Goal: Communication & Community: Share content

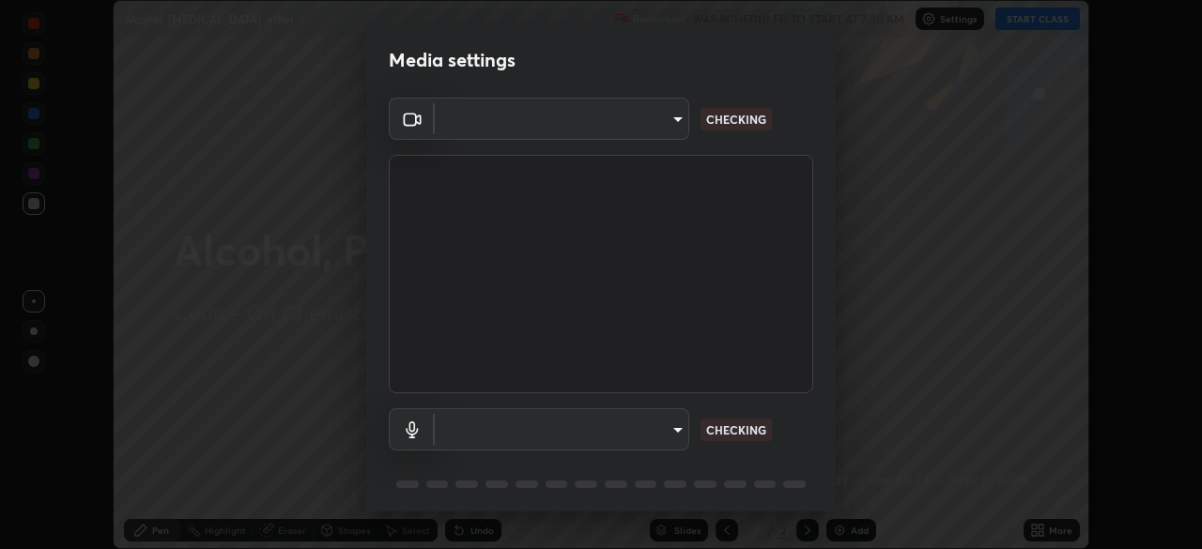
scroll to position [549, 1202]
type input "d2a8d083fe92625c00d6f2d6251b1743eb4d001f6796ada4c2fe812c908969fc"
type input "communications"
click at [552, 125] on body "Erase all Alcohol, [MEDICAL_DATA] ,ether Recording WAS SCHEDULED TO START AT 7:…" at bounding box center [601, 274] width 1202 height 549
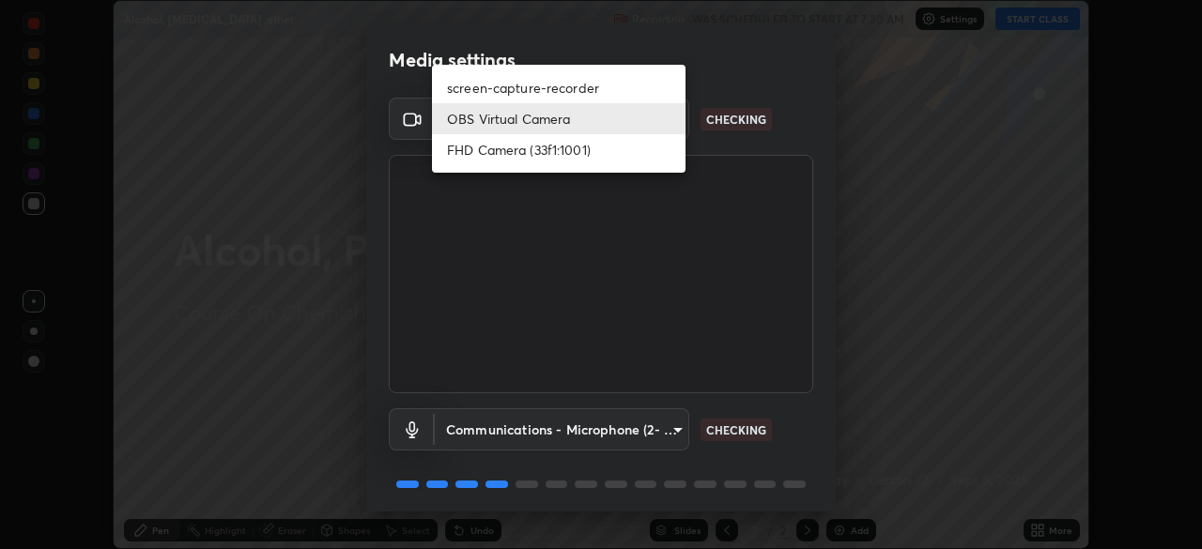
click at [457, 268] on div at bounding box center [601, 274] width 1202 height 549
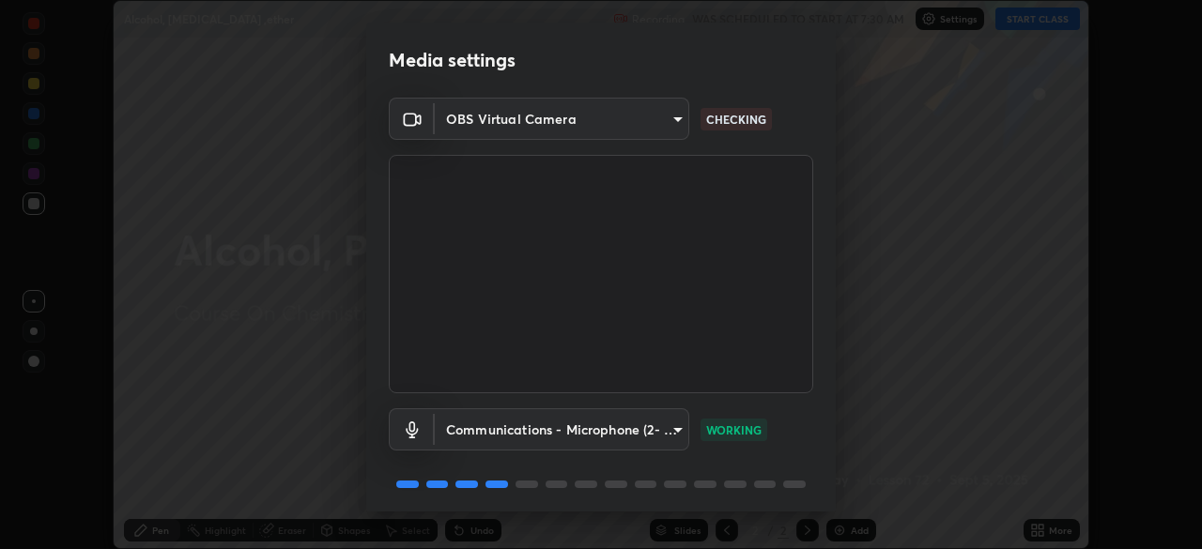
scroll to position [67, 0]
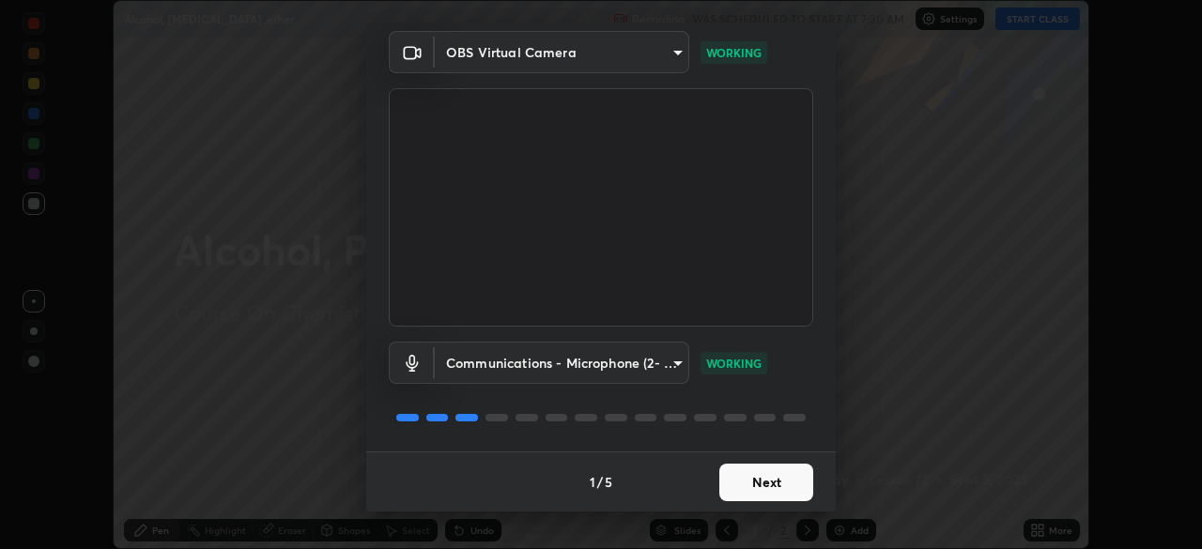
click at [758, 481] on button "Next" at bounding box center [766, 483] width 94 height 38
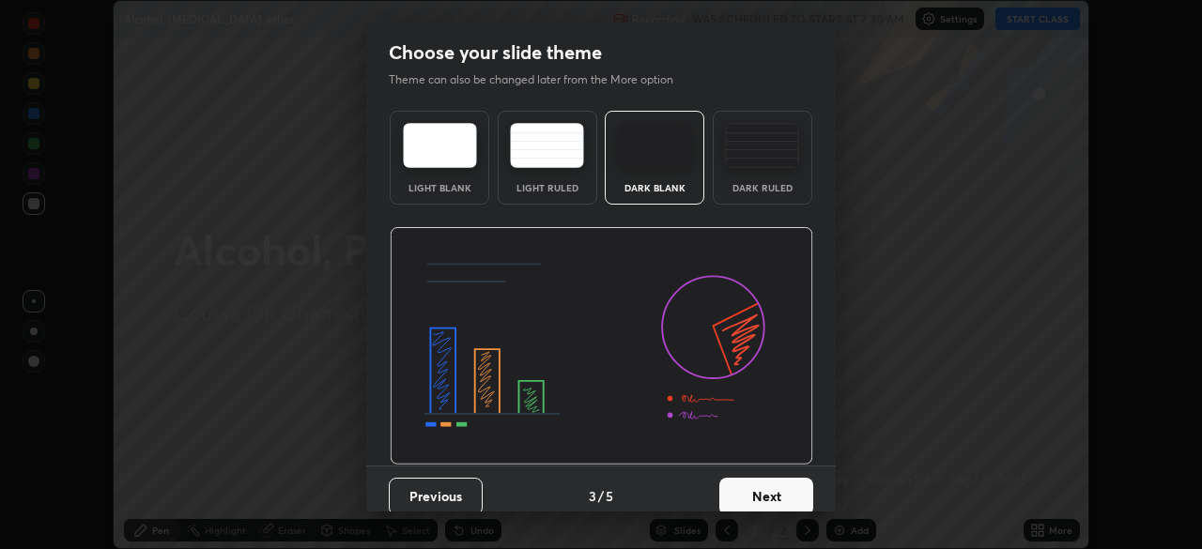
click at [761, 482] on button "Next" at bounding box center [766, 497] width 94 height 38
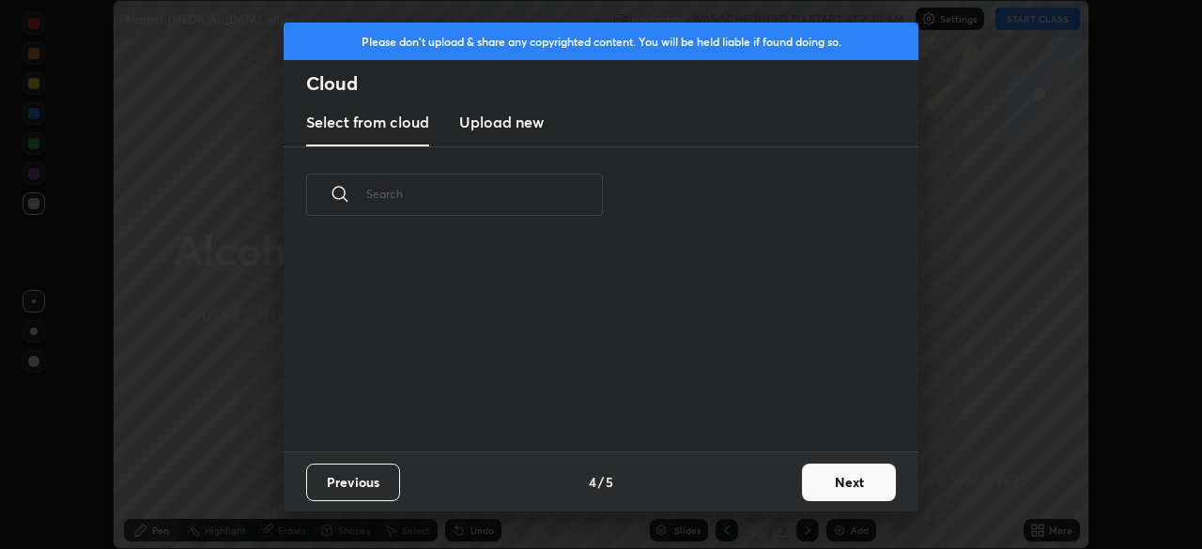
click at [782, 489] on div "Previous 4 / 5 Next" at bounding box center [601, 482] width 635 height 60
click at [843, 476] on button "Next" at bounding box center [849, 483] width 94 height 38
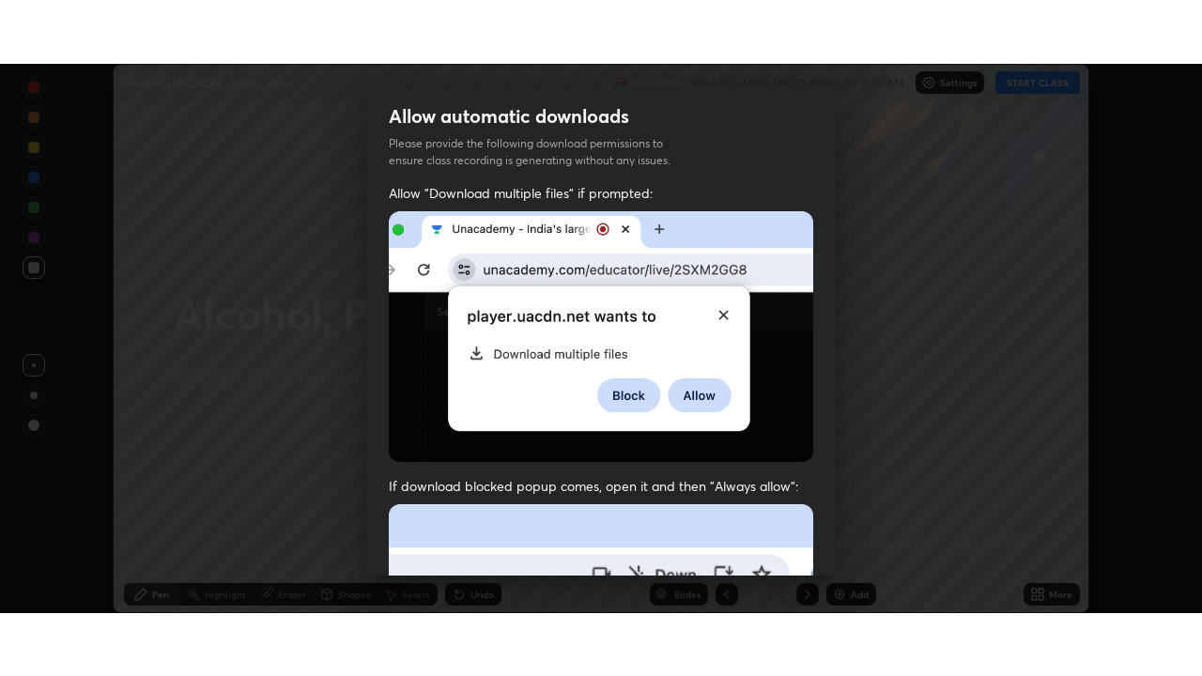
scroll to position [450, 0]
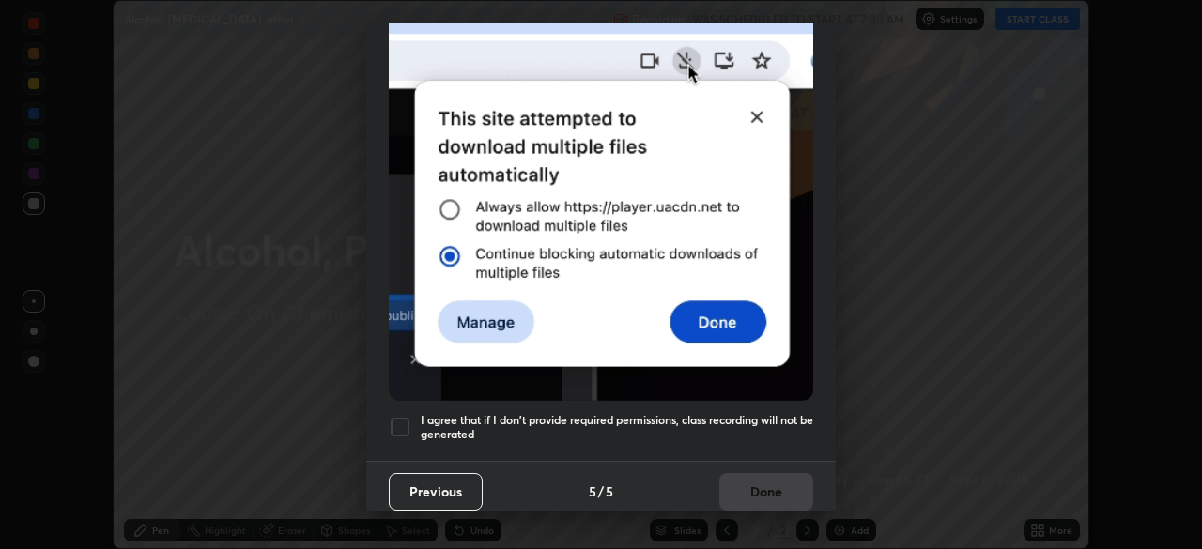
click at [404, 420] on div at bounding box center [400, 427] width 23 height 23
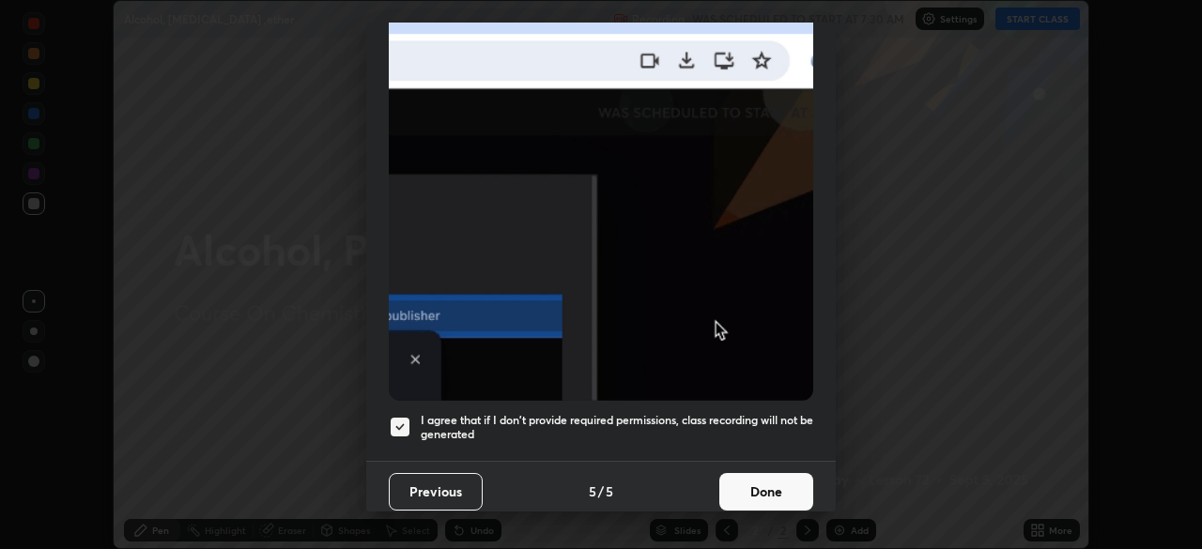
click at [786, 473] on button "Done" at bounding box center [766, 492] width 94 height 38
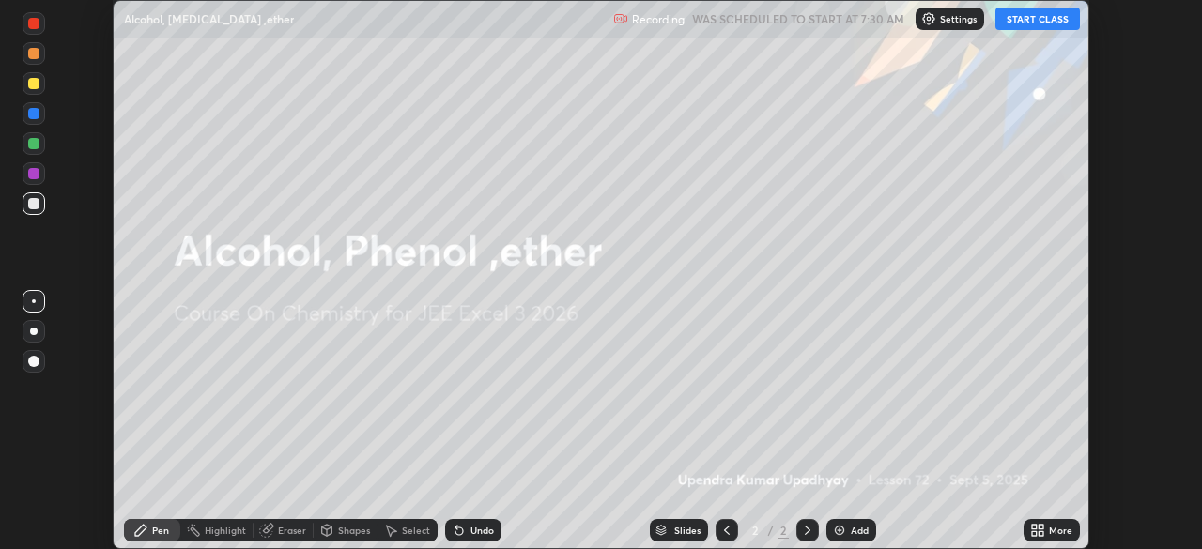
click at [1023, 23] on button "START CLASS" at bounding box center [1037, 19] width 85 height 23
click at [1053, 522] on div "More" at bounding box center [1051, 530] width 56 height 23
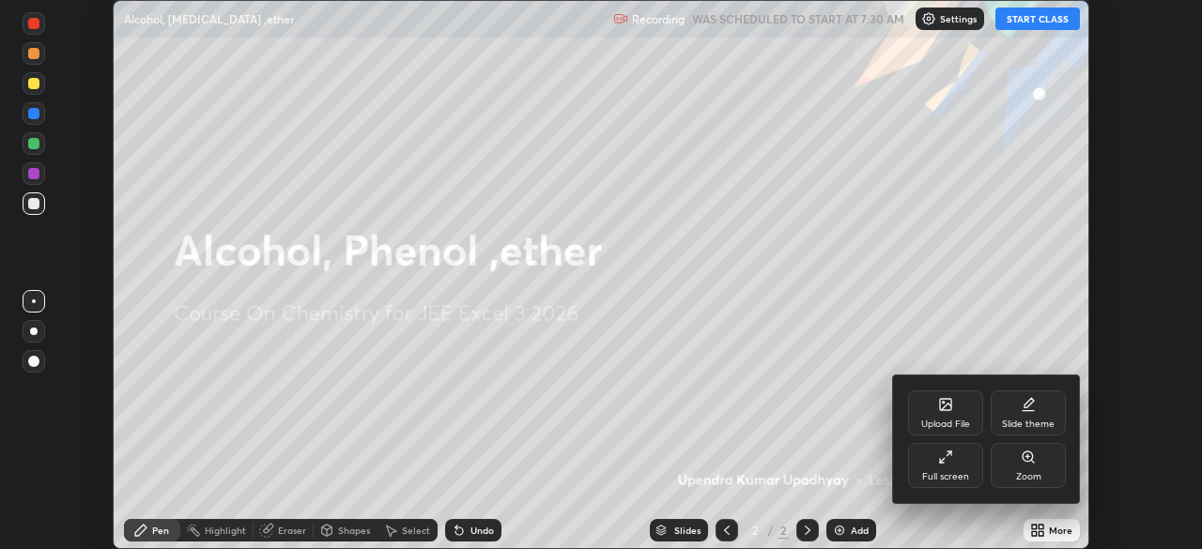
click at [957, 464] on div "Full screen" at bounding box center [945, 465] width 75 height 45
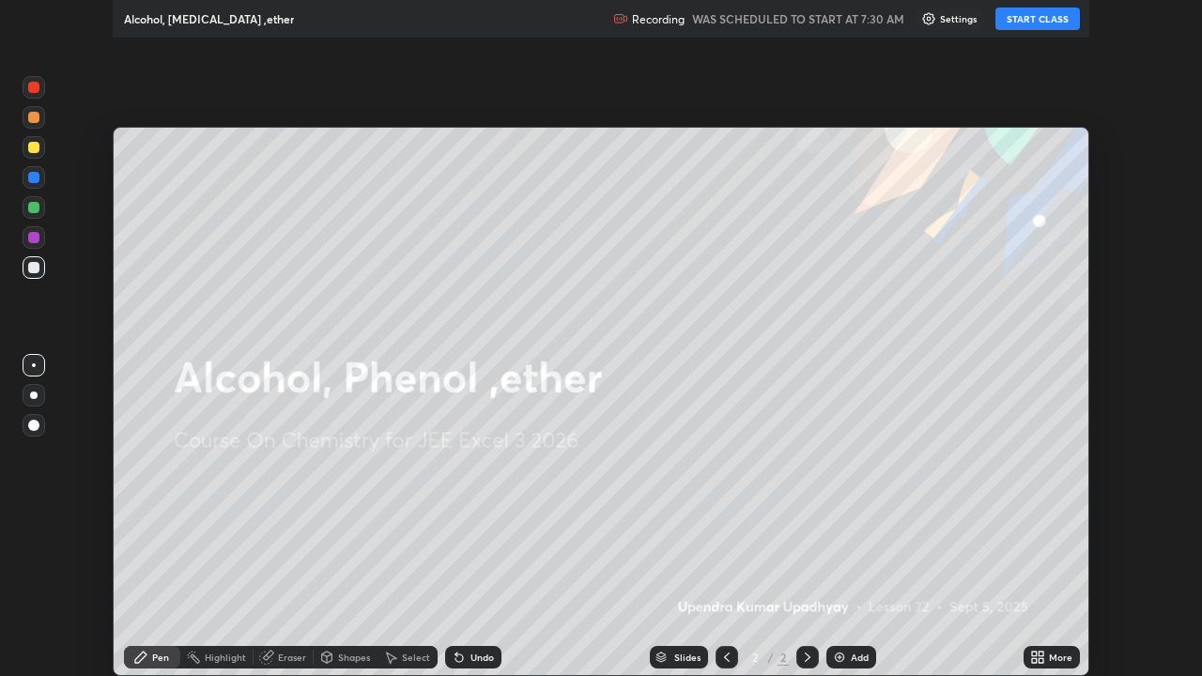
scroll to position [676, 1202]
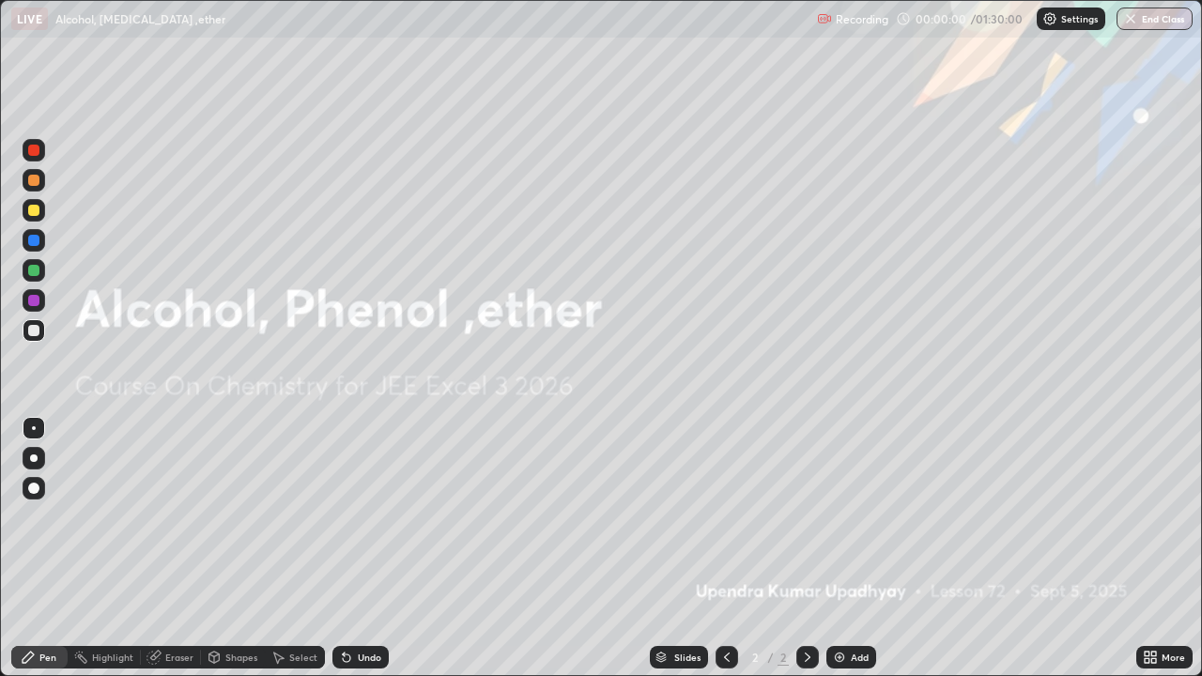
click at [853, 548] on div "Add" at bounding box center [860, 657] width 18 height 9
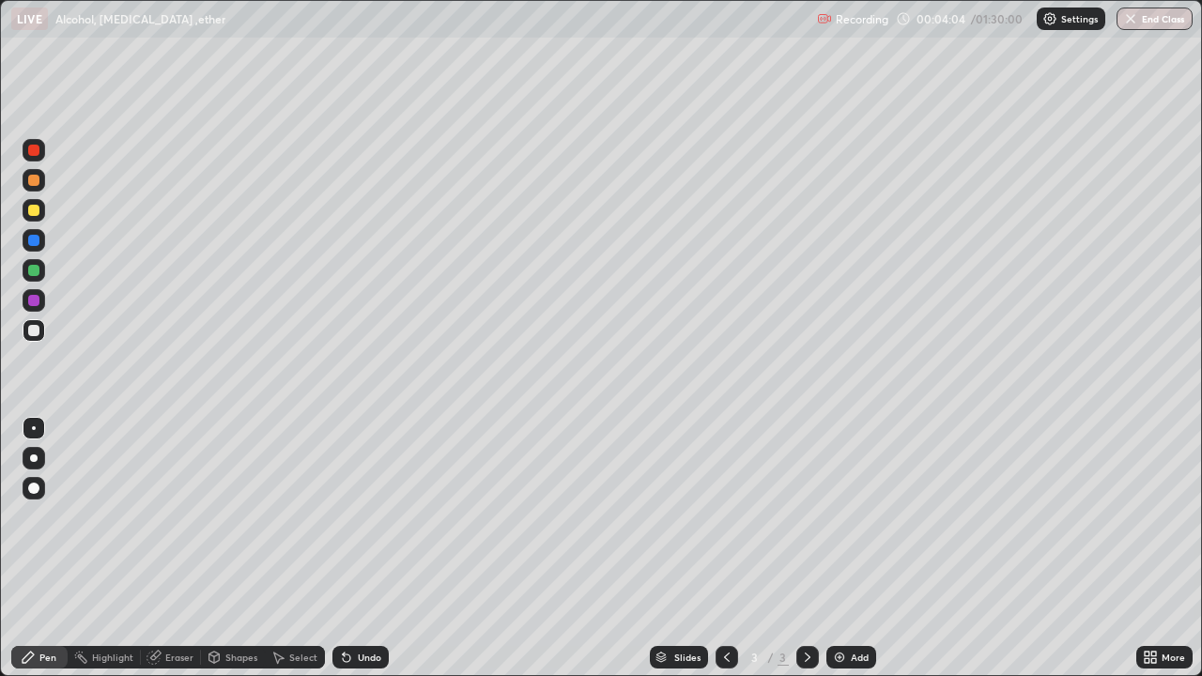
click at [358, 548] on div "Undo" at bounding box center [369, 657] width 23 height 9
click at [40, 208] on div at bounding box center [34, 210] width 23 height 23
click at [839, 548] on img at bounding box center [839, 657] width 15 height 15
click at [358, 548] on div "Undo" at bounding box center [369, 657] width 23 height 9
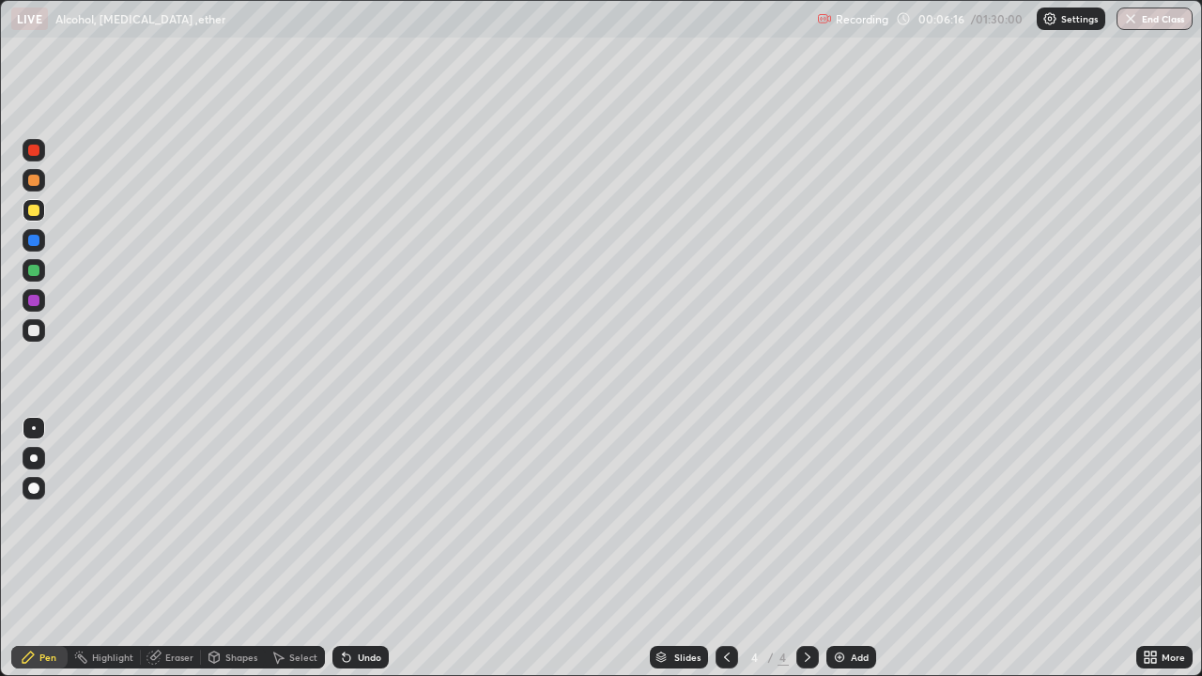
click at [358, 548] on div "Undo" at bounding box center [369, 657] width 23 height 9
click at [358, 548] on div "Undo" at bounding box center [360, 657] width 56 height 23
click at [356, 548] on div "Undo" at bounding box center [360, 657] width 56 height 23
click at [725, 548] on icon at bounding box center [726, 657] width 15 height 15
click at [803, 548] on icon at bounding box center [807, 657] width 15 height 15
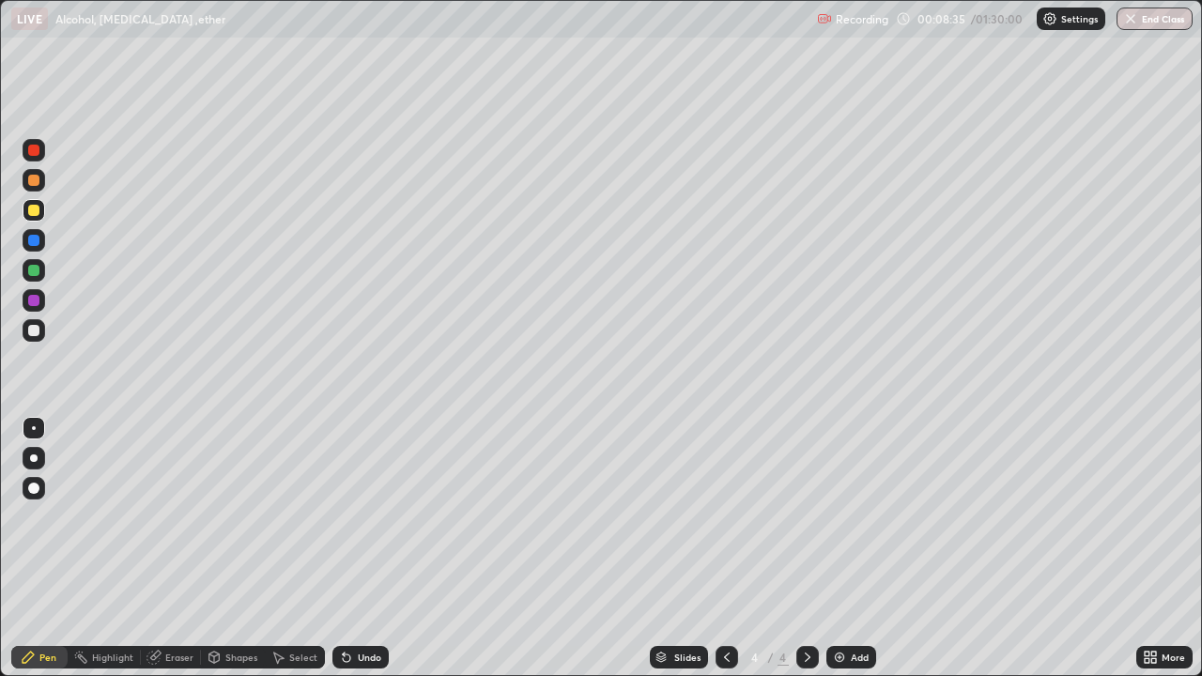
click at [38, 190] on div at bounding box center [34, 180] width 23 height 23
click at [44, 548] on div "Pen" at bounding box center [47, 657] width 17 height 9
click at [855, 548] on div "Add" at bounding box center [860, 657] width 18 height 9
click at [39, 219] on div at bounding box center [34, 210] width 23 height 23
click at [41, 269] on div at bounding box center [34, 270] width 23 height 23
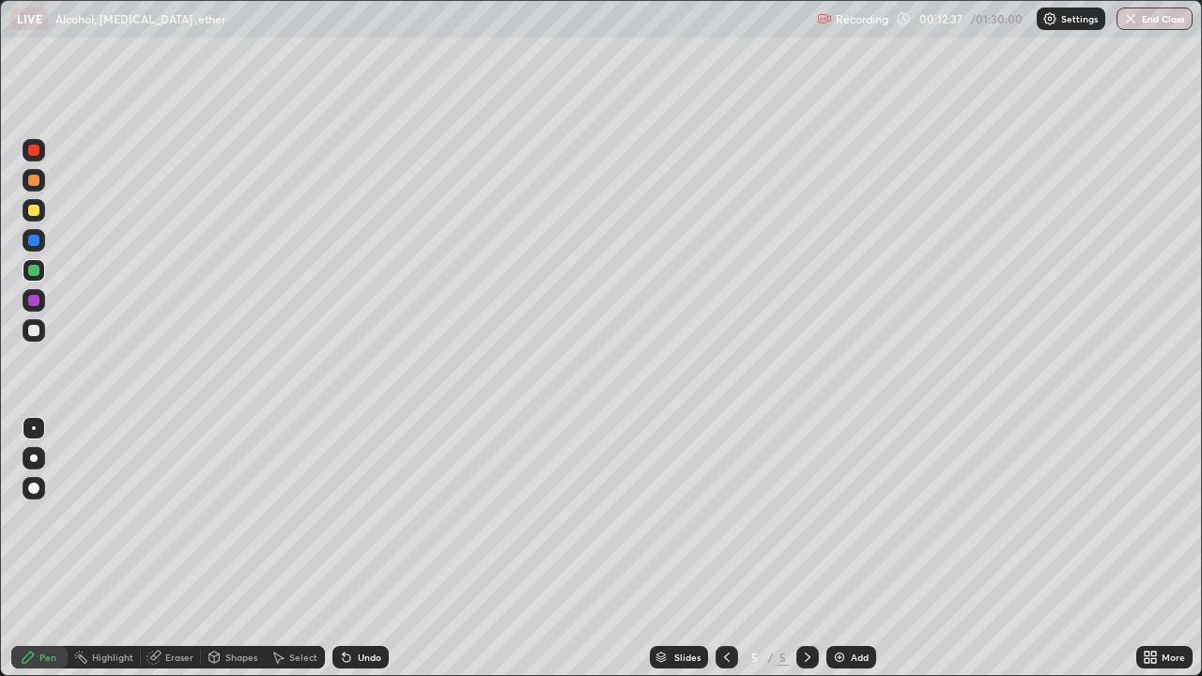
click at [40, 332] on div at bounding box center [34, 330] width 23 height 23
click at [33, 334] on div at bounding box center [33, 330] width 11 height 11
click at [362, 548] on div "Undo" at bounding box center [360, 657] width 56 height 23
click at [366, 548] on div "Undo" at bounding box center [360, 657] width 56 height 23
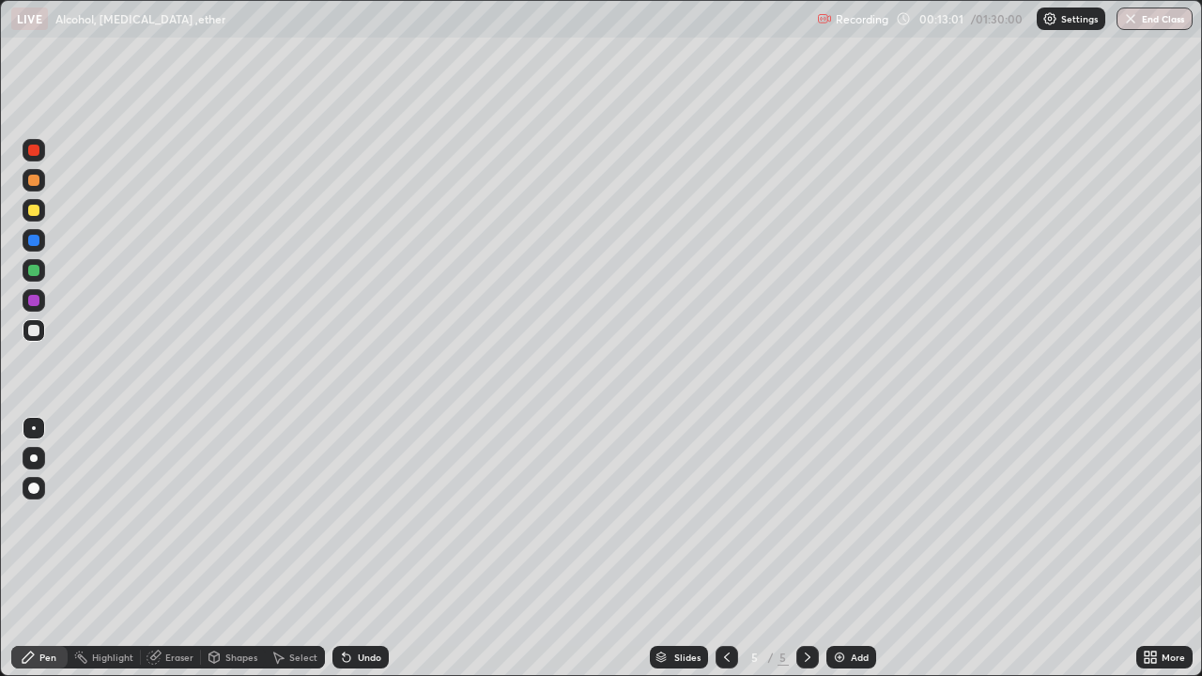
click at [360, 548] on div "Undo" at bounding box center [360, 657] width 56 height 23
click at [34, 271] on div at bounding box center [33, 270] width 11 height 11
click at [38, 338] on div at bounding box center [34, 330] width 23 height 23
click at [857, 548] on div "Add" at bounding box center [851, 657] width 50 height 23
click at [38, 212] on div at bounding box center [33, 210] width 11 height 11
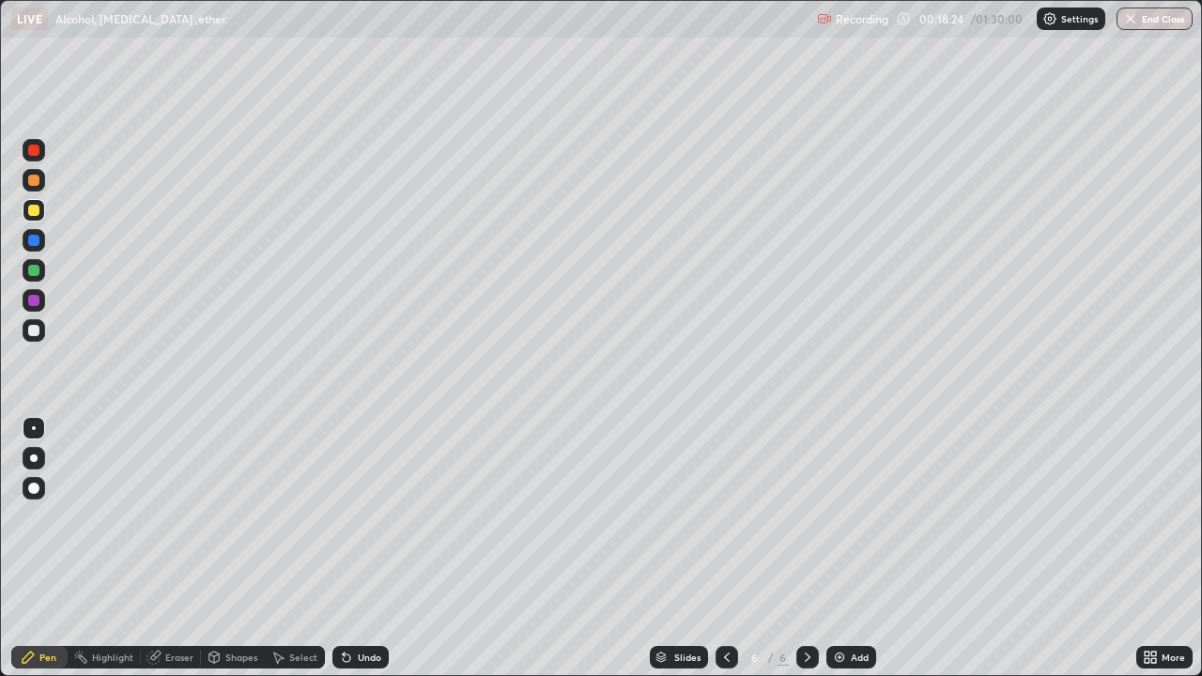
click at [38, 331] on div at bounding box center [33, 330] width 11 height 11
click at [38, 239] on div at bounding box center [33, 240] width 11 height 11
click at [41, 325] on div at bounding box center [34, 330] width 23 height 23
click at [851, 548] on div "Add" at bounding box center [860, 657] width 18 height 9
click at [35, 269] on div at bounding box center [33, 270] width 11 height 11
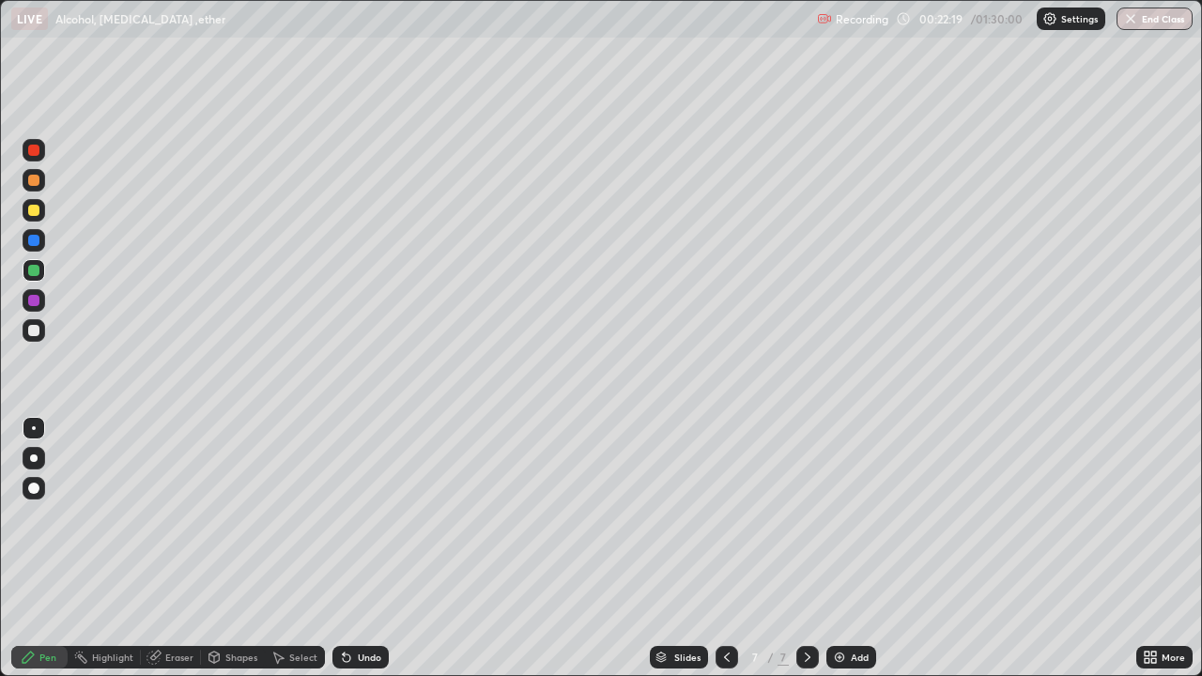
click at [32, 331] on div at bounding box center [33, 330] width 11 height 11
click at [368, 548] on div "Undo" at bounding box center [360, 657] width 56 height 23
click at [36, 273] on div at bounding box center [33, 270] width 11 height 11
click at [34, 331] on div at bounding box center [33, 330] width 11 height 11
click at [34, 181] on div at bounding box center [33, 180] width 11 height 11
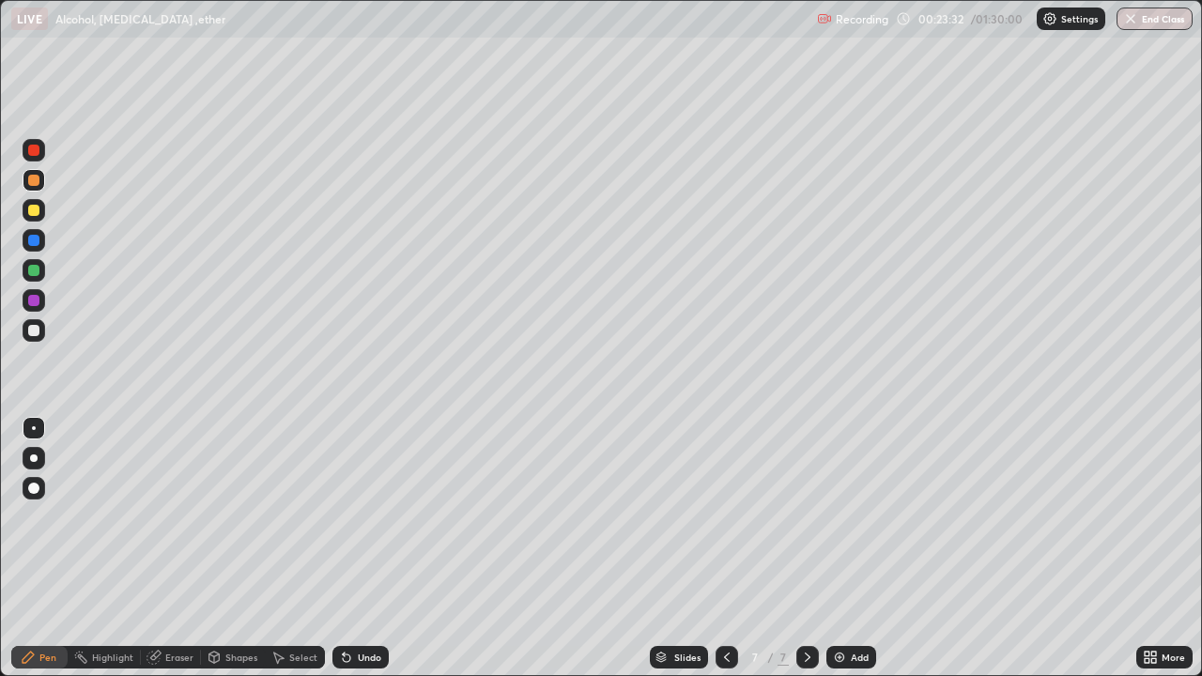
click at [44, 333] on div at bounding box center [34, 330] width 23 height 23
click at [43, 180] on div at bounding box center [34, 180] width 23 height 23
click at [37, 272] on div at bounding box center [33, 270] width 11 height 11
click at [40, 329] on div at bounding box center [34, 330] width 23 height 23
click at [35, 275] on div at bounding box center [33, 270] width 11 height 11
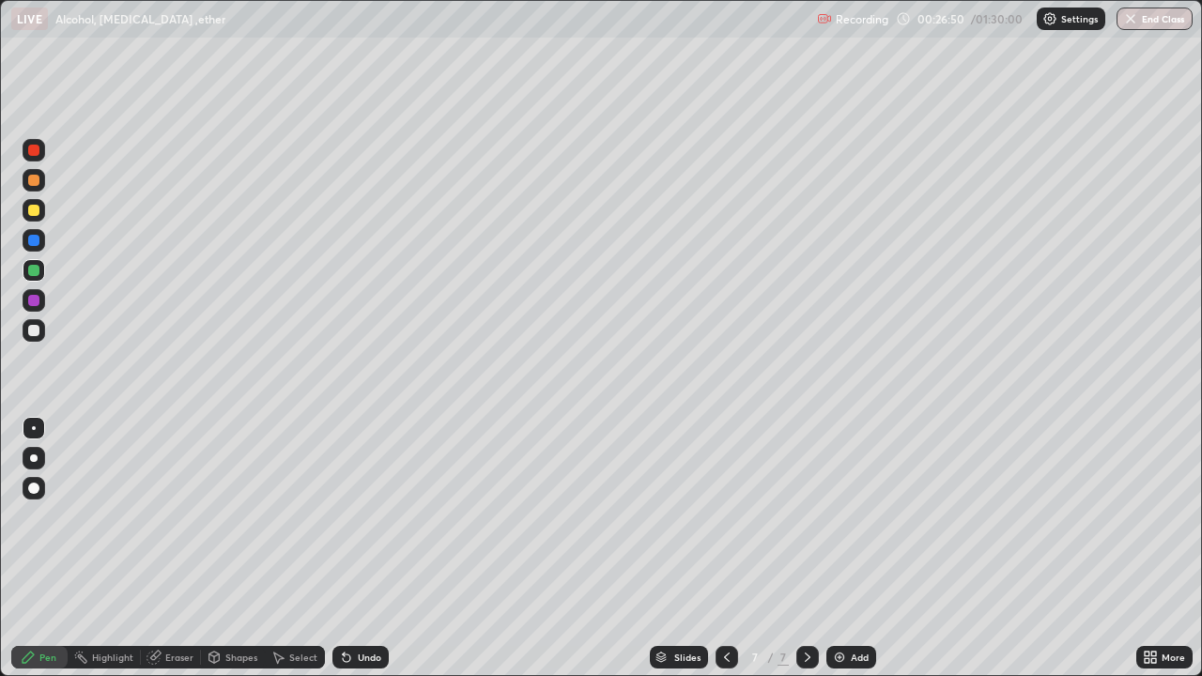
click at [359, 548] on div "Undo" at bounding box center [369, 657] width 23 height 9
click at [30, 335] on div at bounding box center [33, 330] width 11 height 11
click at [365, 548] on div "Undo" at bounding box center [369, 657] width 23 height 9
click at [370, 548] on div "Undo" at bounding box center [369, 657] width 23 height 9
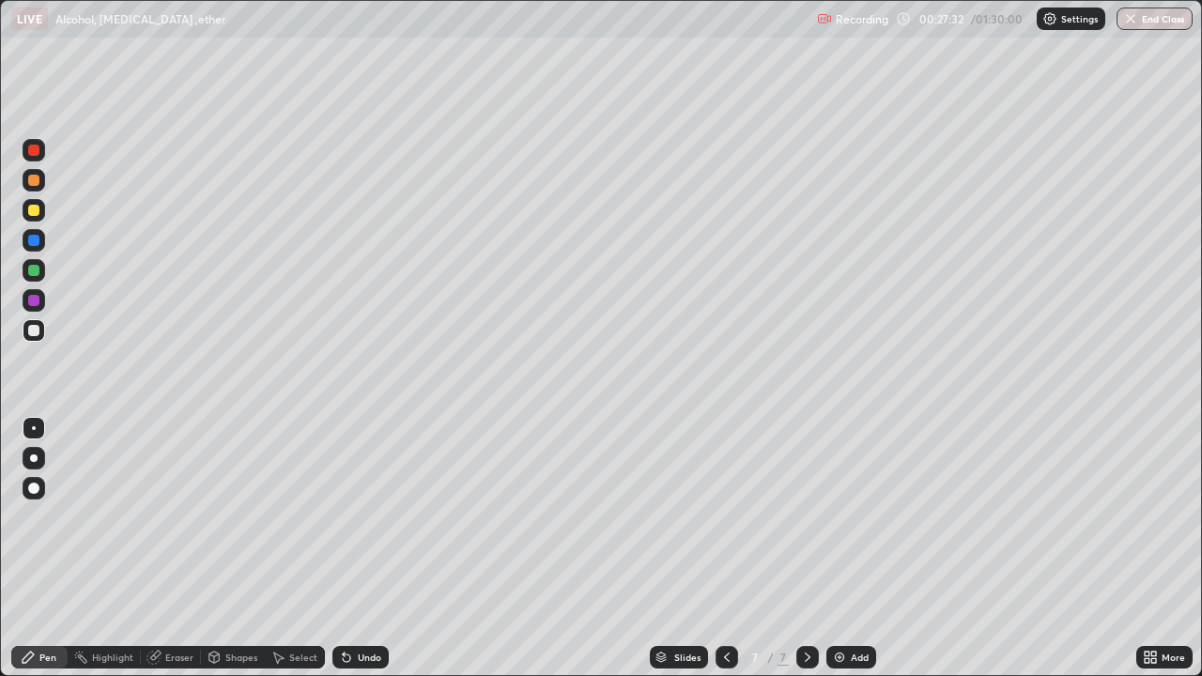
click at [36, 269] on div at bounding box center [33, 270] width 11 height 11
click at [42, 155] on div at bounding box center [34, 150] width 23 height 23
click at [32, 339] on div at bounding box center [34, 330] width 23 height 23
click at [33, 275] on div at bounding box center [33, 270] width 11 height 11
click at [35, 328] on div at bounding box center [33, 330] width 11 height 11
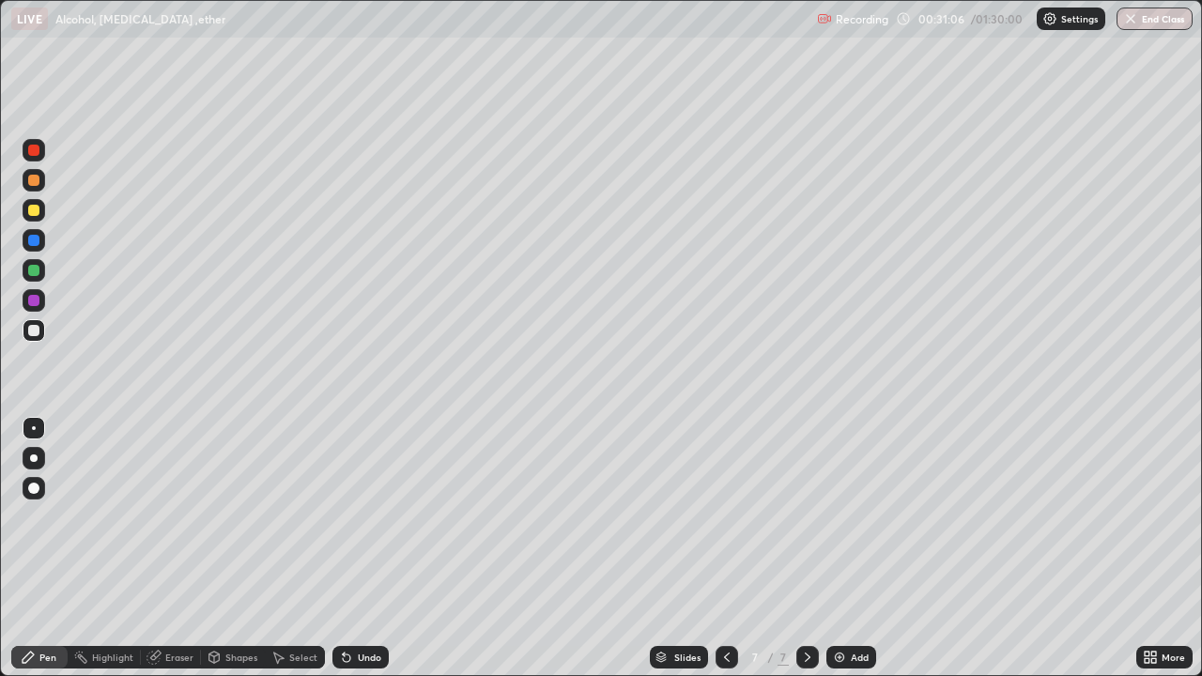
click at [160, 548] on icon at bounding box center [153, 657] width 15 height 15
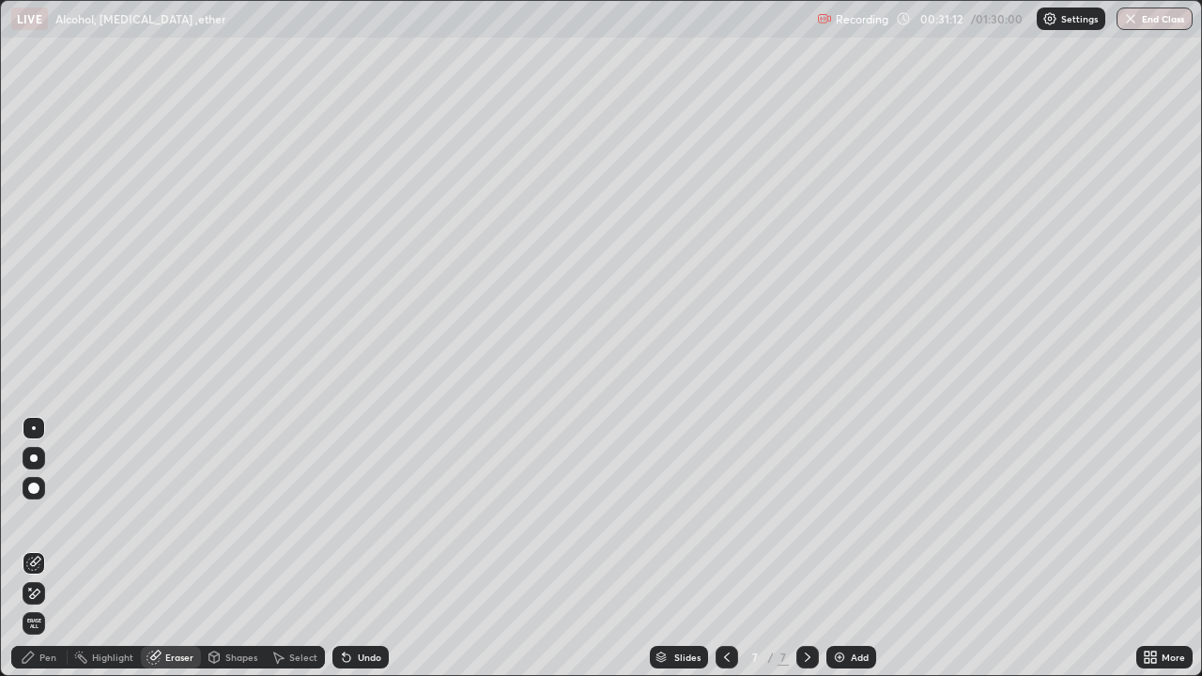
click at [38, 548] on div "Pen" at bounding box center [39, 657] width 56 height 23
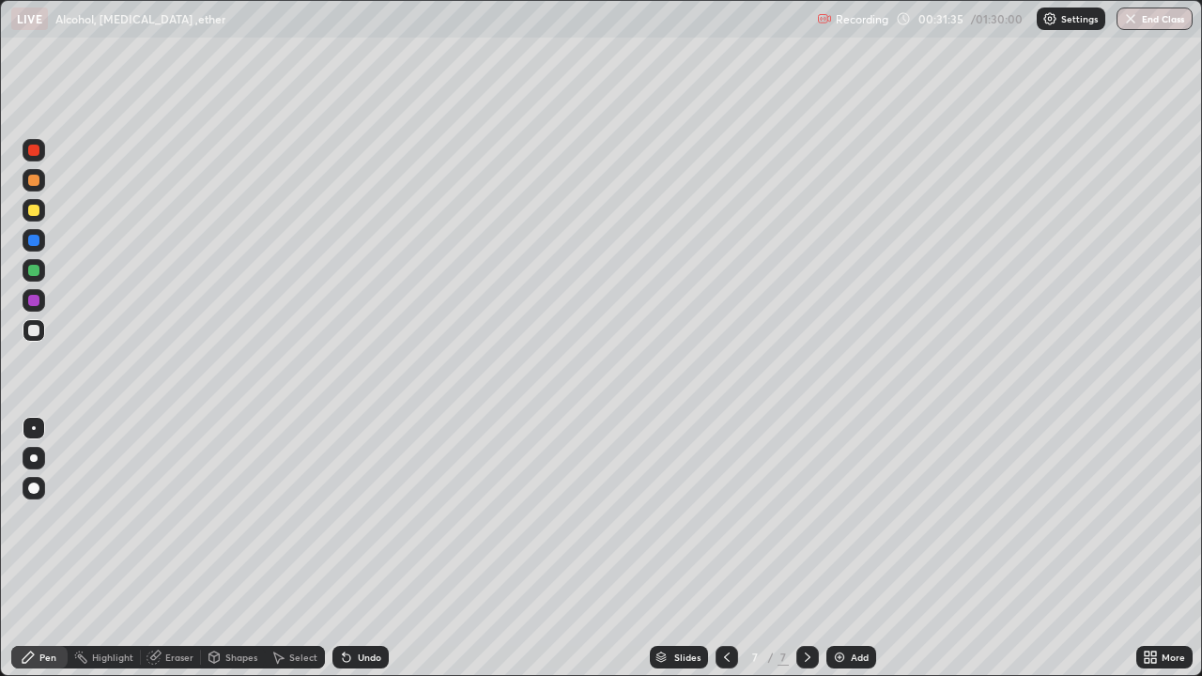
click at [354, 548] on div "Undo" at bounding box center [360, 657] width 56 height 23
click at [350, 548] on icon at bounding box center [346, 657] width 15 height 15
click at [347, 548] on icon at bounding box center [346, 657] width 15 height 15
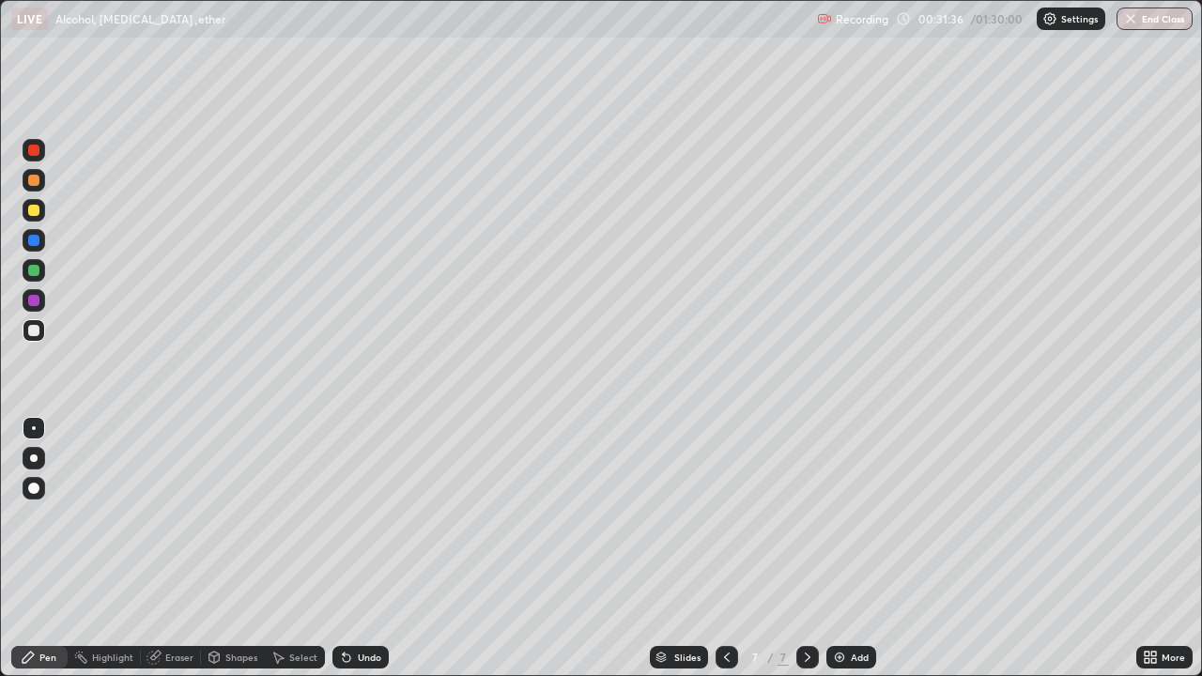
click at [347, 548] on icon at bounding box center [346, 657] width 15 height 15
click at [341, 548] on div "Undo" at bounding box center [360, 657] width 56 height 23
click at [344, 548] on icon at bounding box center [347, 658] width 8 height 8
click at [345, 548] on icon at bounding box center [346, 657] width 15 height 15
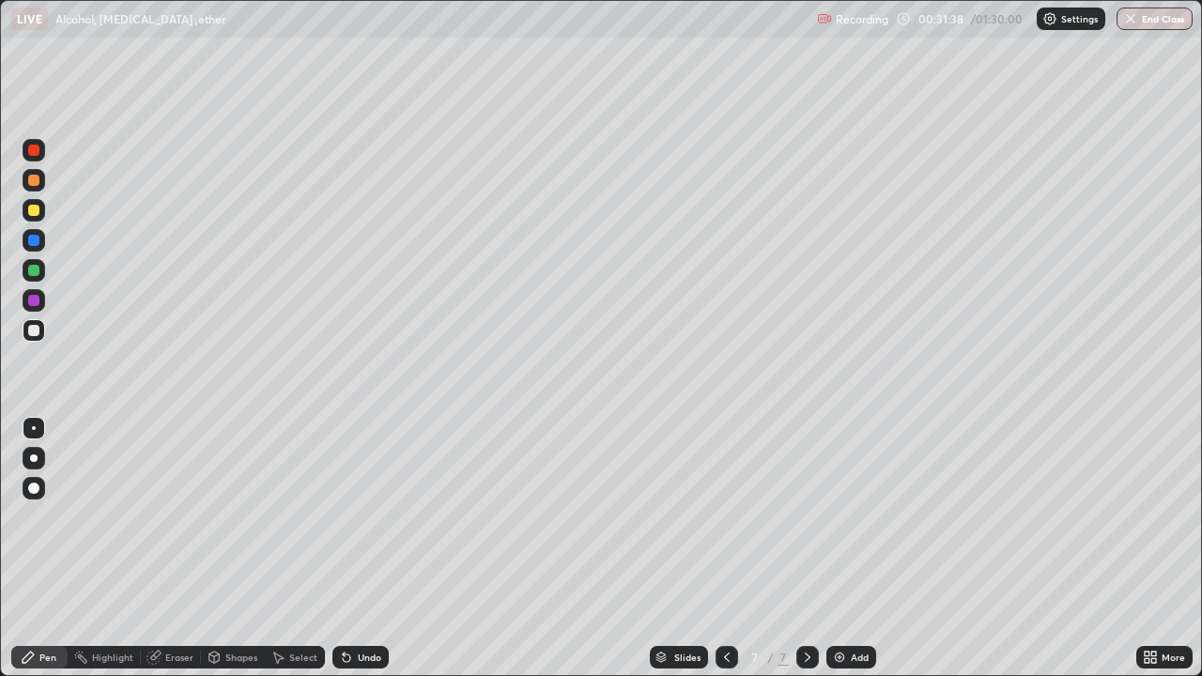
click at [346, 548] on icon at bounding box center [347, 658] width 8 height 8
click at [344, 548] on icon at bounding box center [347, 658] width 8 height 8
click at [346, 548] on icon at bounding box center [347, 658] width 8 height 8
click at [343, 548] on icon at bounding box center [347, 658] width 8 height 8
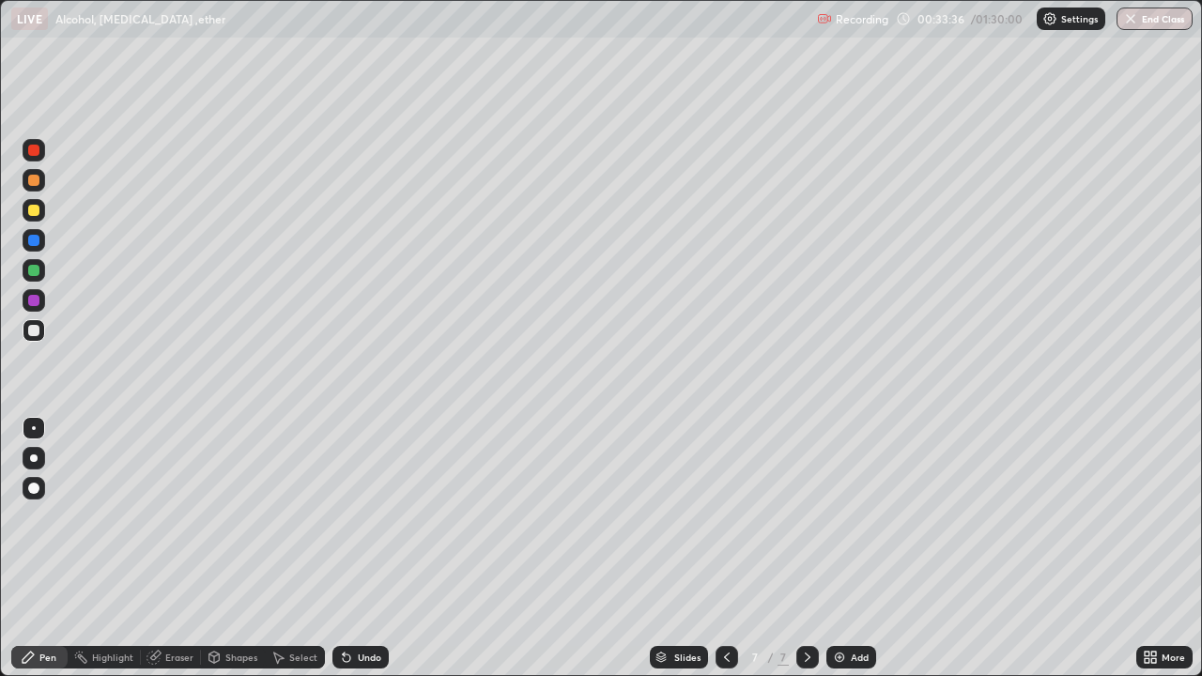
click at [37, 332] on div at bounding box center [33, 330] width 11 height 11
click at [37, 213] on div at bounding box center [33, 210] width 11 height 11
click at [38, 332] on div at bounding box center [33, 330] width 11 height 11
click at [347, 548] on icon at bounding box center [347, 658] width 8 height 8
click at [349, 548] on icon at bounding box center [346, 657] width 15 height 15
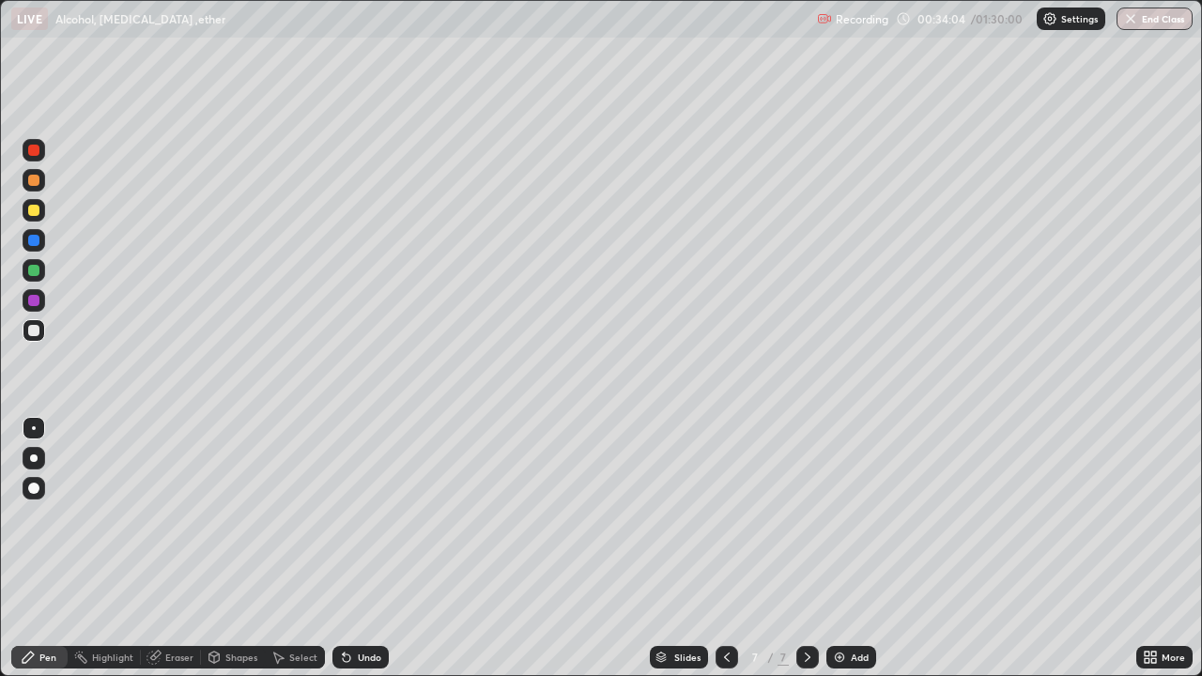
click at [34, 331] on div at bounding box center [33, 330] width 11 height 11
click at [34, 333] on div at bounding box center [33, 330] width 11 height 11
click at [34, 331] on div at bounding box center [33, 330] width 11 height 11
click at [364, 548] on div "Undo" at bounding box center [360, 657] width 56 height 23
click at [357, 548] on div "Undo" at bounding box center [360, 657] width 56 height 23
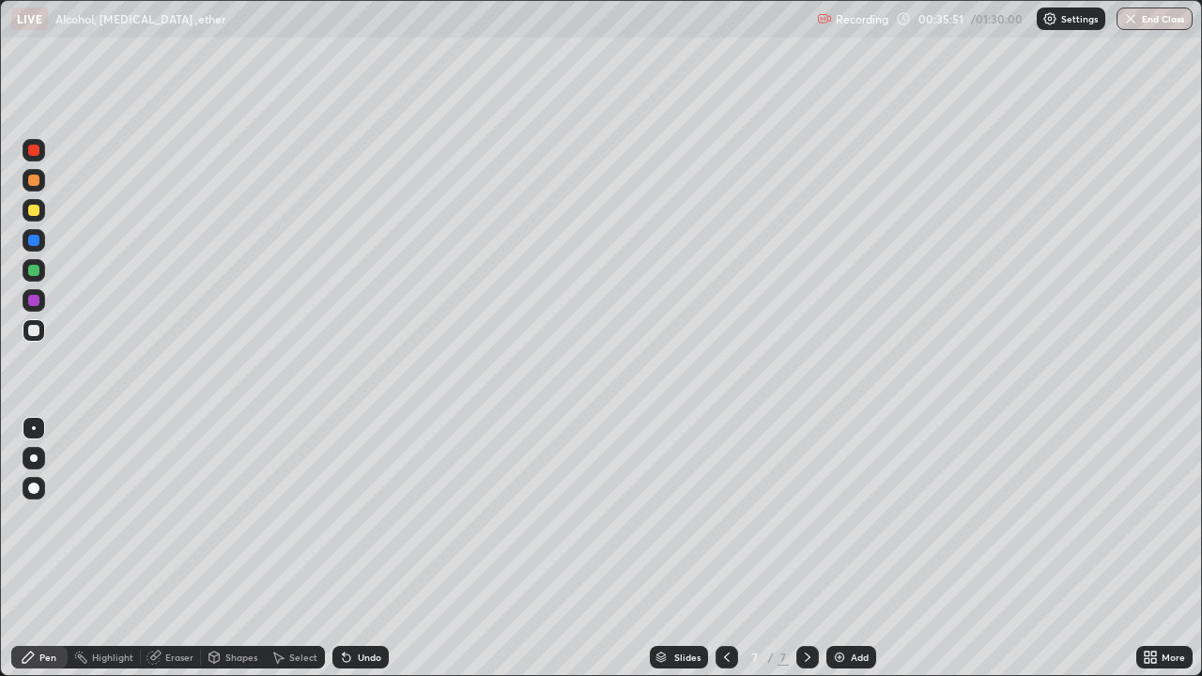
click at [354, 548] on div "Undo" at bounding box center [360, 657] width 56 height 23
click at [353, 548] on div "Undo" at bounding box center [360, 657] width 56 height 23
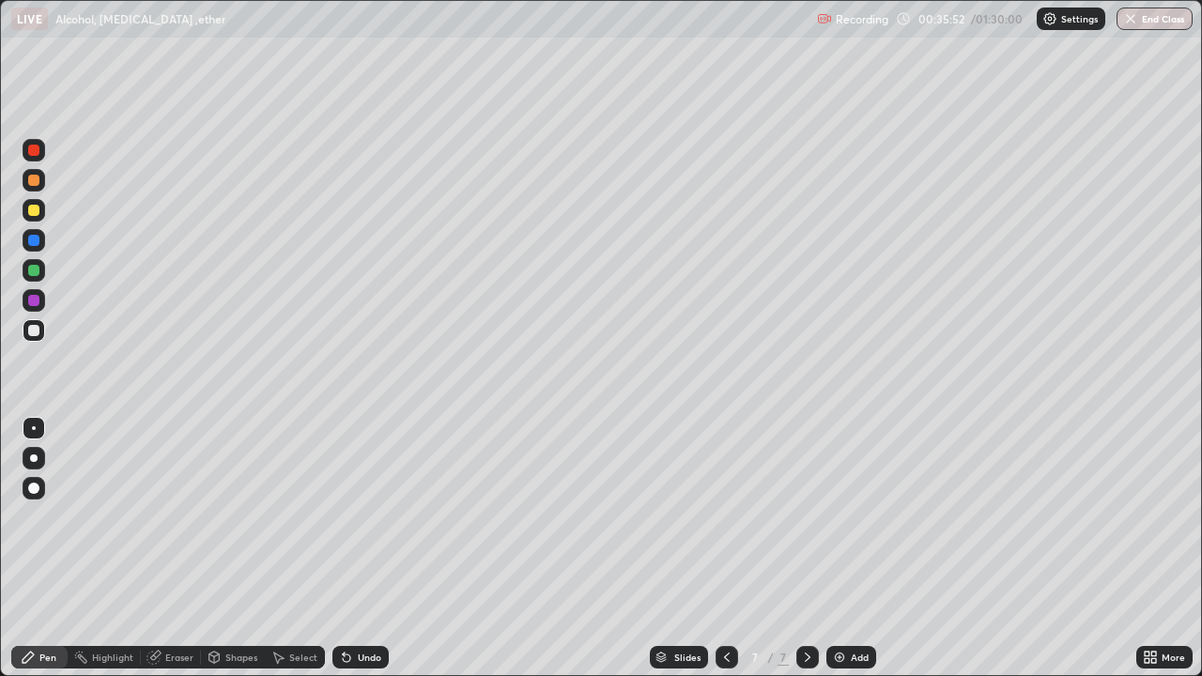
click at [357, 548] on div "Undo" at bounding box center [360, 657] width 56 height 23
click at [354, 548] on div "Undo" at bounding box center [360, 657] width 56 height 23
click at [34, 248] on div at bounding box center [34, 240] width 23 height 23
click at [35, 185] on div at bounding box center [33, 180] width 11 height 11
click at [358, 548] on div "Undo" at bounding box center [360, 657] width 56 height 23
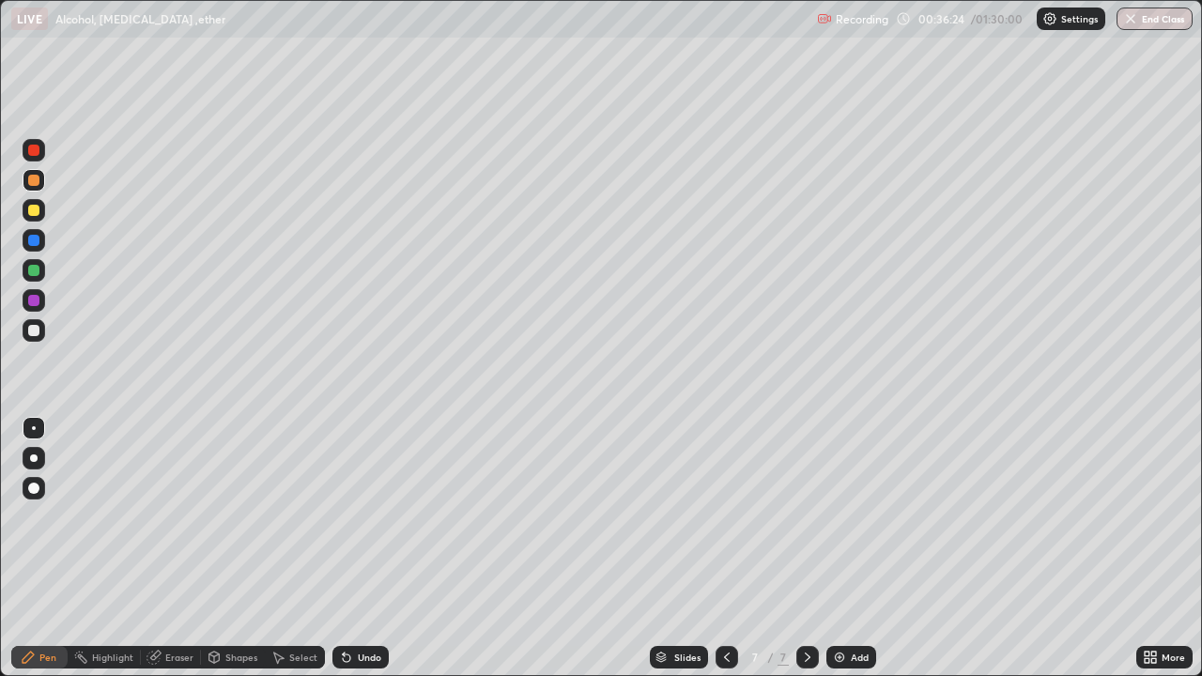
click at [341, 548] on div "Undo" at bounding box center [360, 657] width 56 height 23
click at [302, 548] on div "Select" at bounding box center [303, 657] width 28 height 9
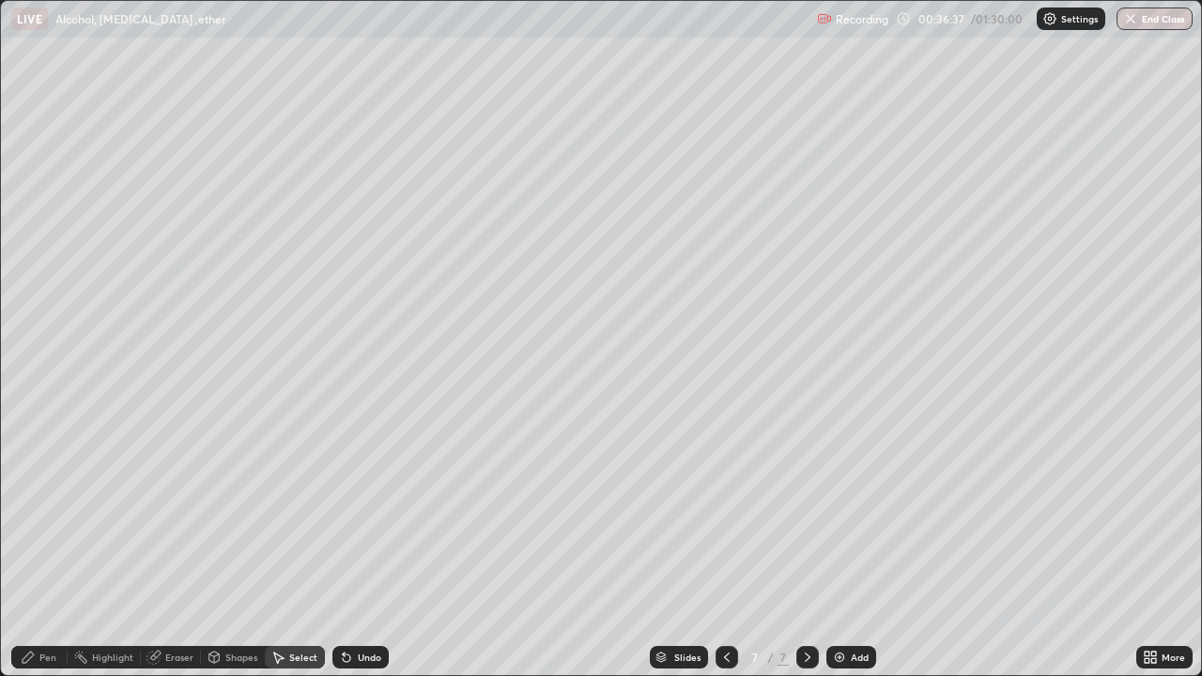
click at [360, 548] on div "Undo" at bounding box center [360, 657] width 56 height 23
click at [706, 431] on div "0 ° Undo Copy Duplicate Duplicate to new slide Delete" at bounding box center [601, 338] width 1200 height 674
click at [26, 548] on div "Pen" at bounding box center [39, 657] width 56 height 23
